Goal: Task Accomplishment & Management: Manage account settings

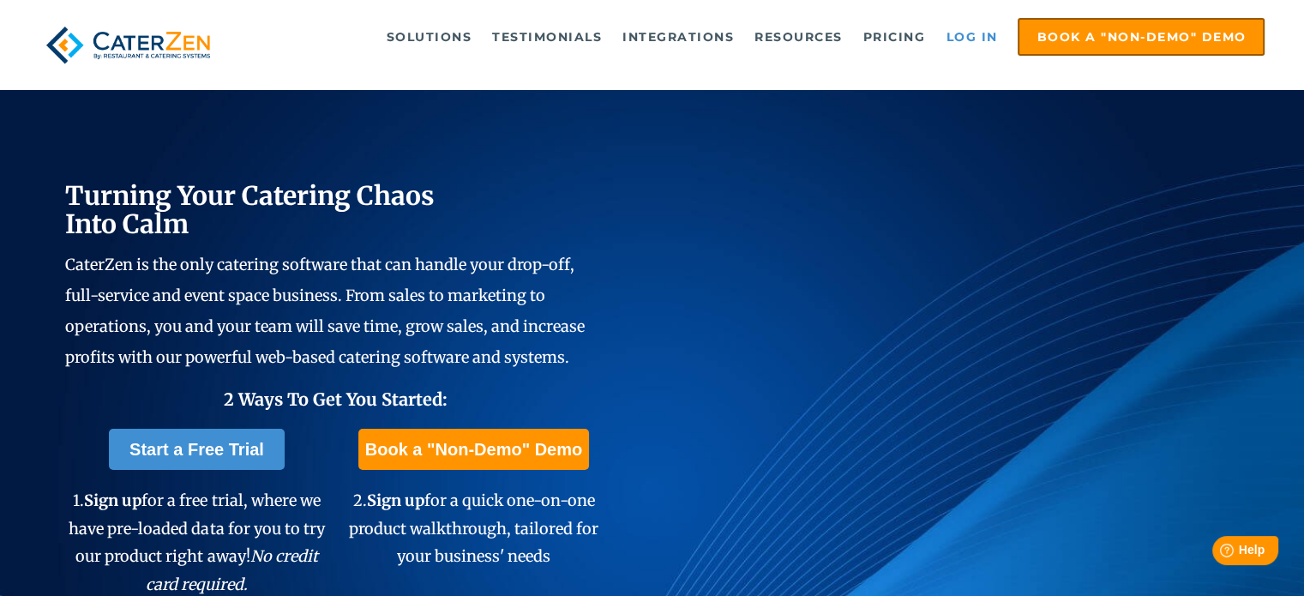
click at [979, 39] on link "Log in" at bounding box center [971, 37] width 69 height 34
click at [978, 41] on link "Log in" at bounding box center [971, 37] width 69 height 34
click at [985, 38] on link "Log in" at bounding box center [971, 37] width 69 height 34
